Goal: Information Seeking & Learning: Learn about a topic

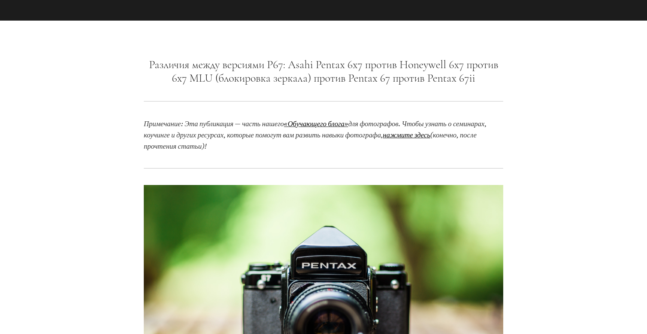
scroll to position [544, 0]
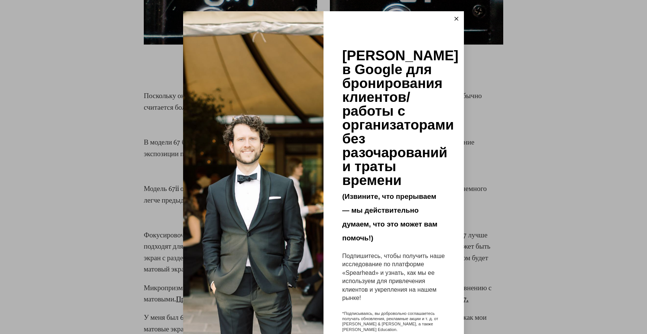
scroll to position [2114, 0]
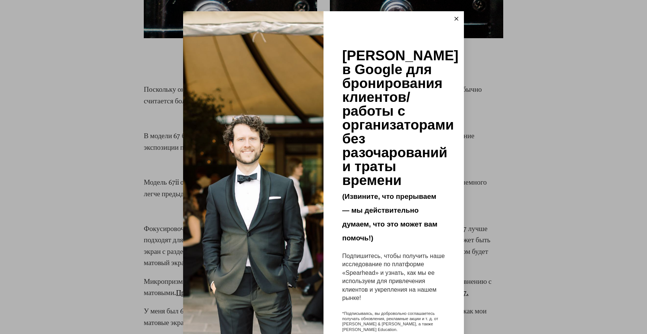
click at [457, 16] on button at bounding box center [456, 18] width 15 height 15
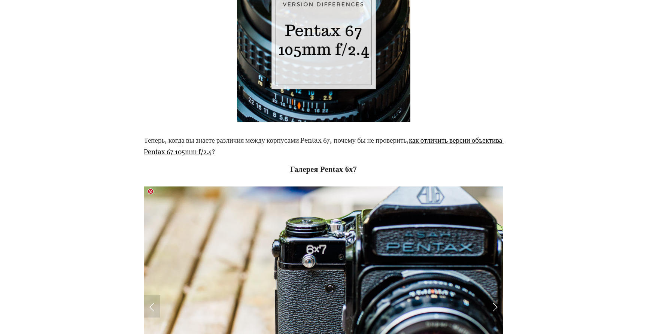
scroll to position [3821, 0]
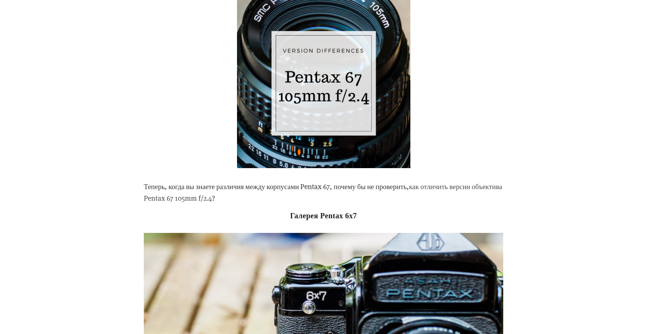
click at [181, 196] on font "как отличить версии объектива Pentax 67 105mm f/2.4" at bounding box center [324, 191] width 360 height 21
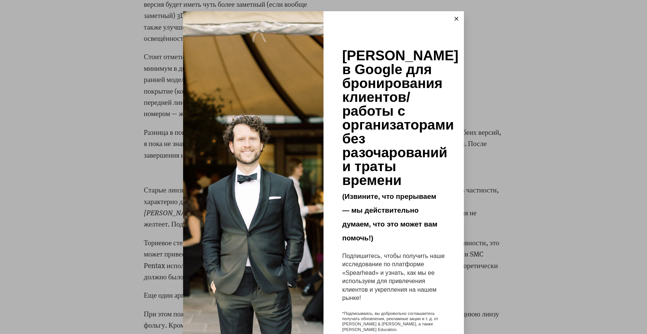
scroll to position [1568, 0]
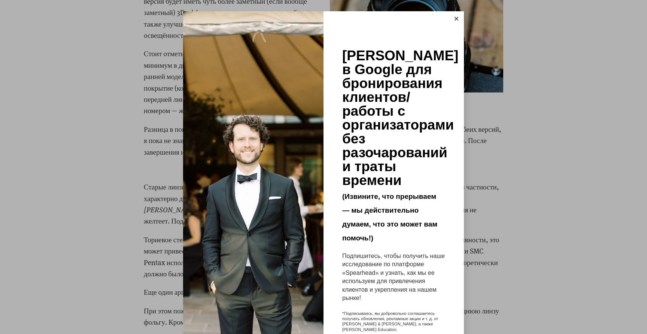
click at [456, 16] on button at bounding box center [456, 18] width 15 height 15
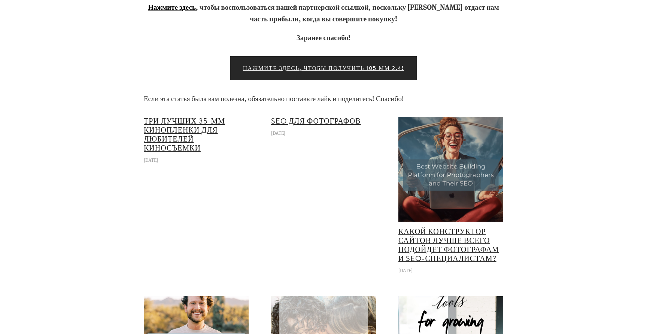
scroll to position [2418, 0]
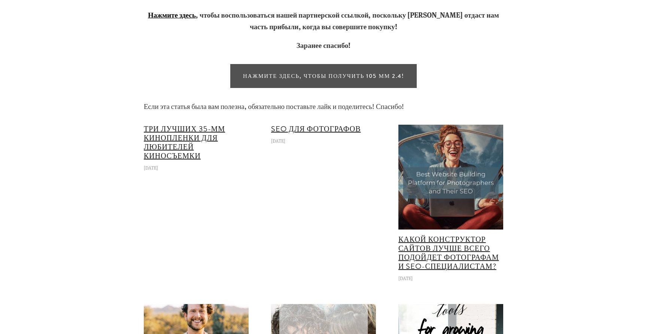
click at [345, 72] on font "Нажмите здесь, чтобы получить 105 мм 2.4!" at bounding box center [323, 76] width 161 height 8
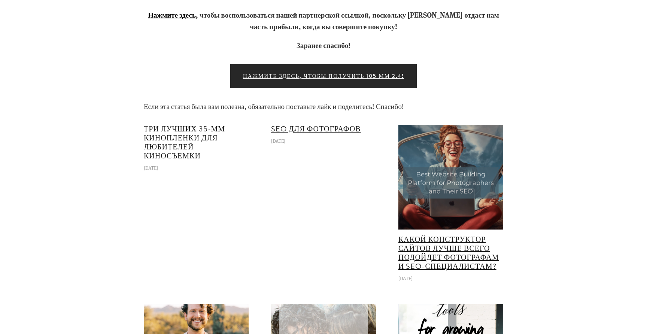
click at [180, 138] on font "Три лучших 35-мм кинопленки для любителей киносъемки" at bounding box center [184, 142] width 81 height 38
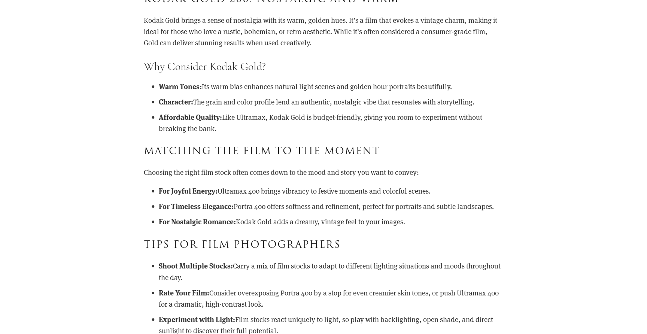
scroll to position [935, 0]
